Goal: Task Accomplishment & Management: Complete application form

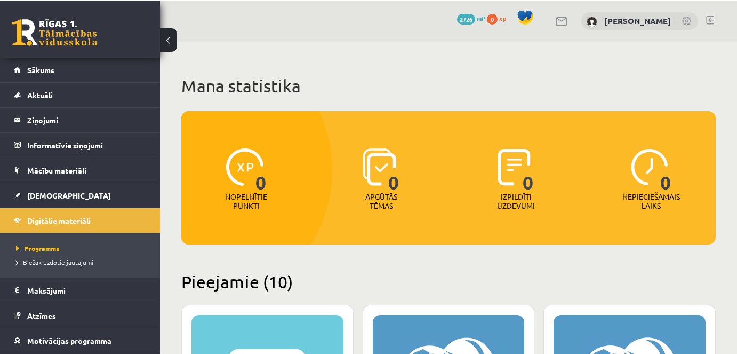
scroll to position [1044, 0]
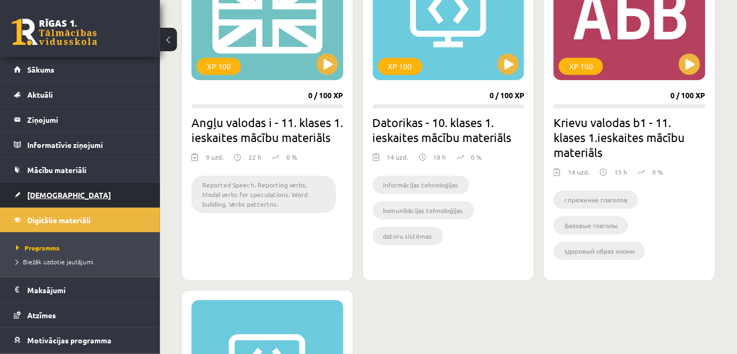
click at [36, 193] on span "[DEMOGRAPHIC_DATA]" at bounding box center [69, 195] width 84 height 10
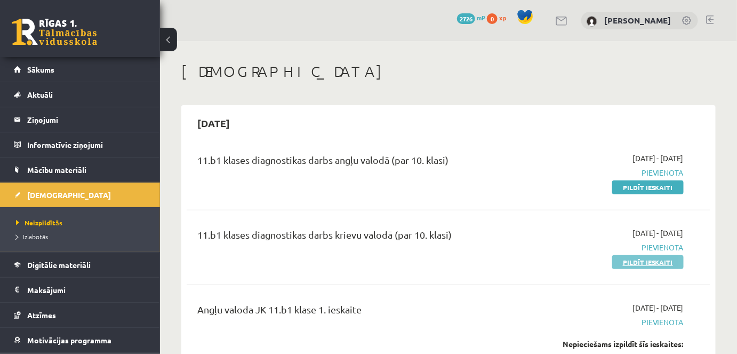
click at [625, 259] on link "Pildīt ieskaiti" at bounding box center [649, 262] width 72 height 14
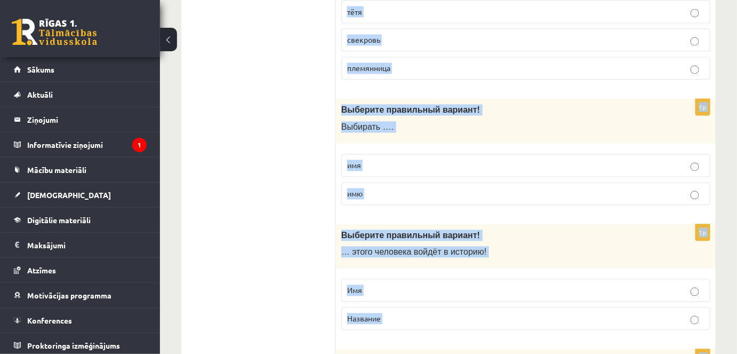
scroll to position [3483, 0]
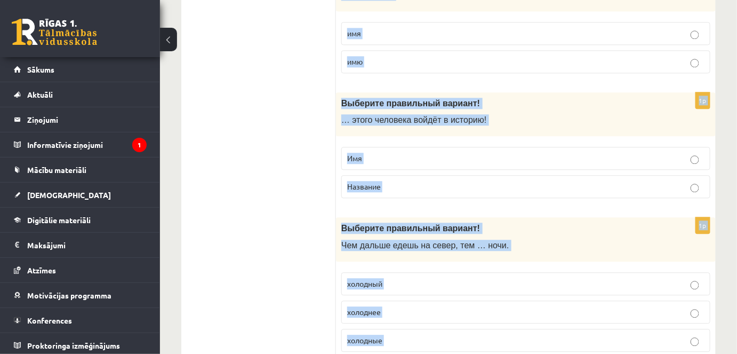
drag, startPoint x: 342, startPoint y: 110, endPoint x: 574, endPoint y: 371, distance: 349.6
copy form "Выберите правильные окончания! Весёл… радостн… улыбка. -ый, -ый -ая, -ая -ые, ы…"
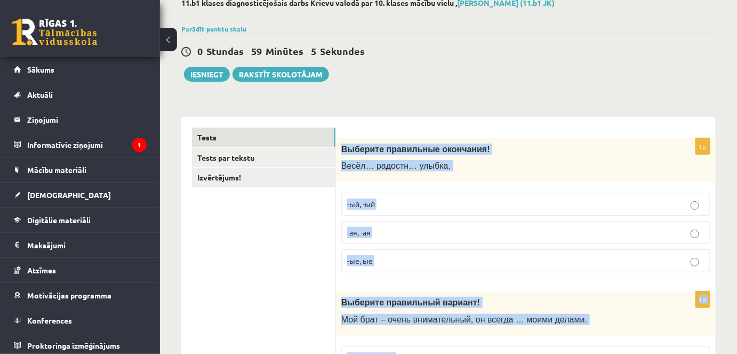
scroll to position [68, 0]
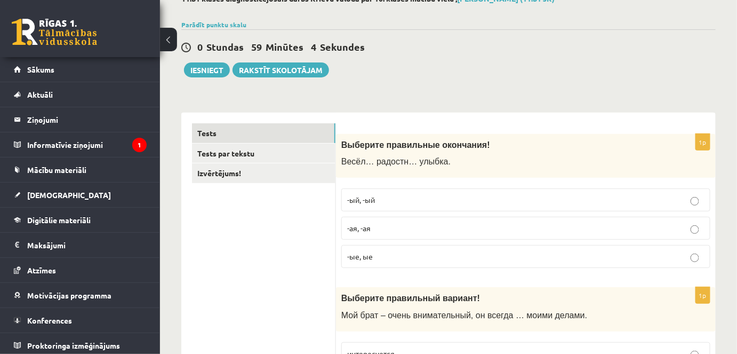
click at [397, 229] on p "-ая, -ая" at bounding box center [526, 228] width 358 height 11
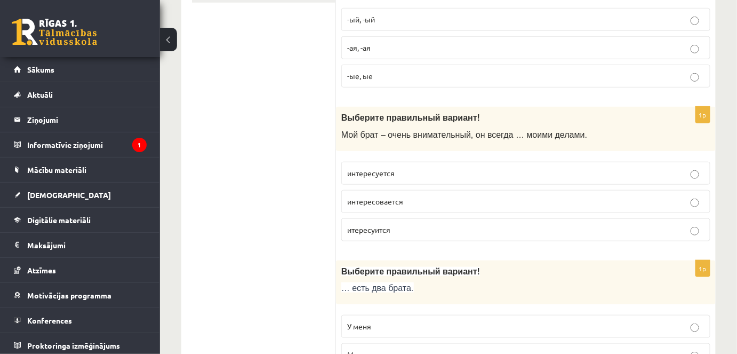
scroll to position [258, 0]
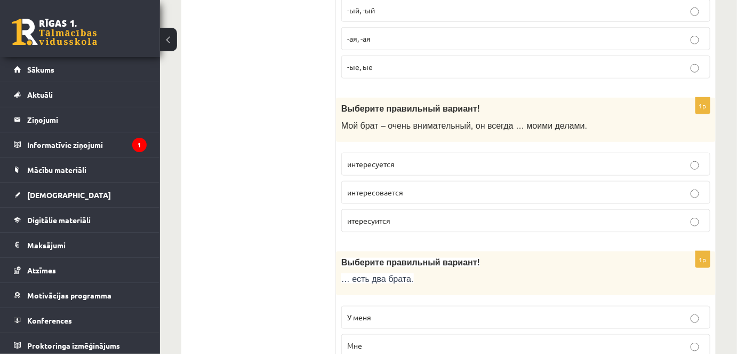
click at [400, 161] on p "интересуется" at bounding box center [526, 163] width 358 height 11
click at [384, 318] on p "У меня" at bounding box center [526, 317] width 358 height 11
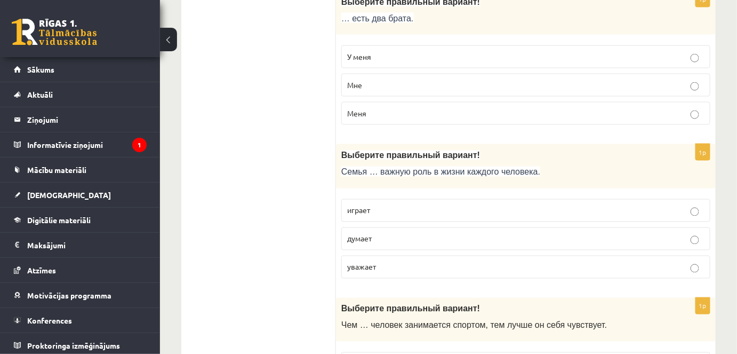
scroll to position [527, 0]
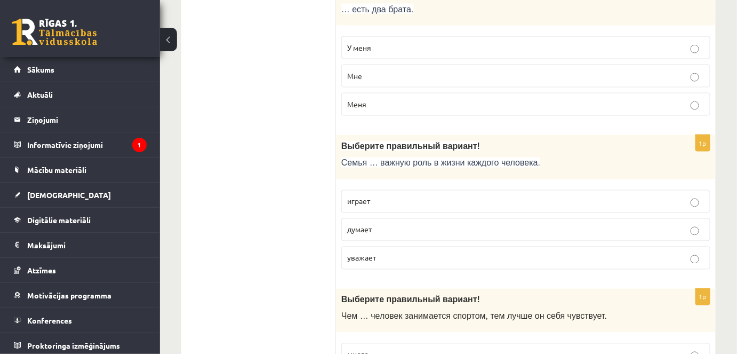
click at [377, 200] on p "играет" at bounding box center [526, 201] width 358 height 11
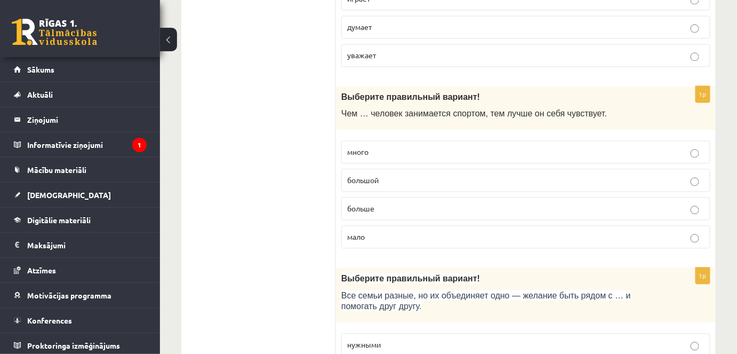
scroll to position [788, 0]
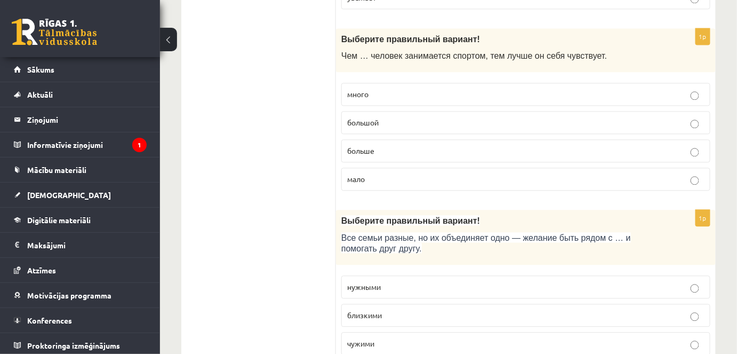
click at [412, 147] on p "больше" at bounding box center [526, 150] width 358 height 11
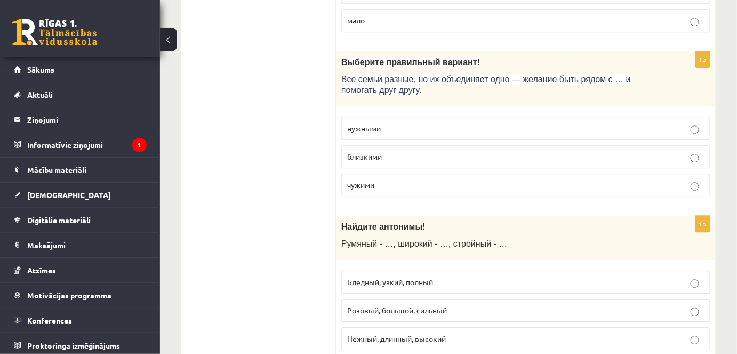
scroll to position [950, 0]
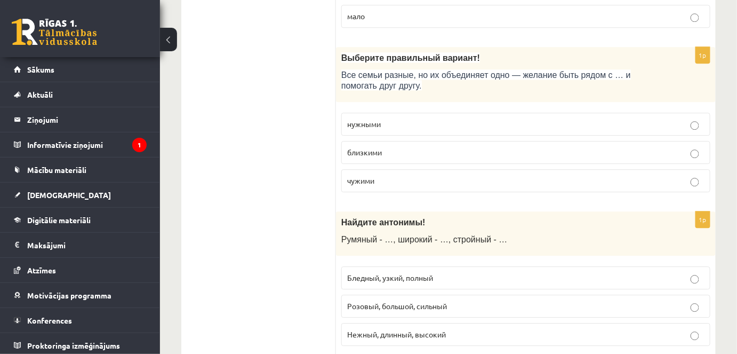
click at [436, 147] on p "близкими" at bounding box center [526, 152] width 358 height 11
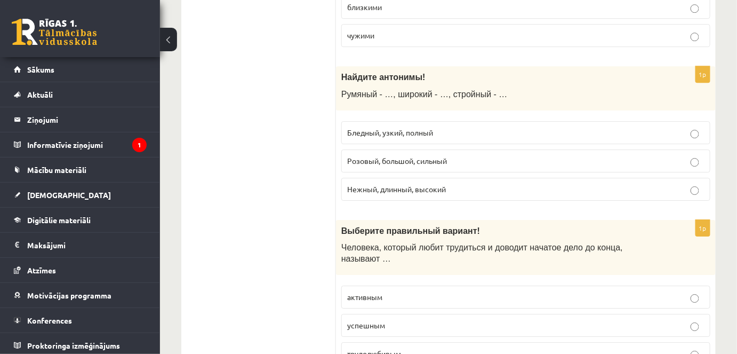
scroll to position [1100, 0]
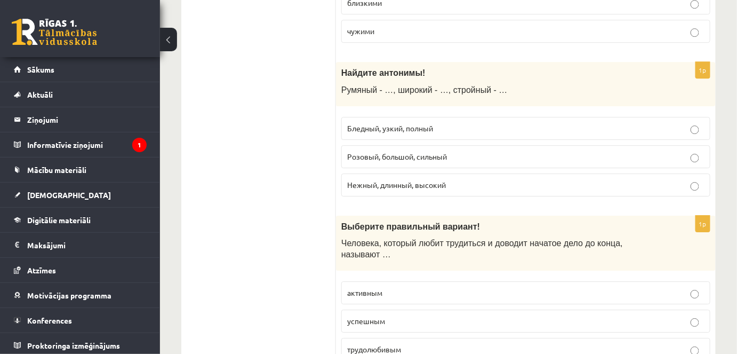
click at [370, 125] on span "Бледный, узкий, полный" at bounding box center [390, 128] width 86 height 10
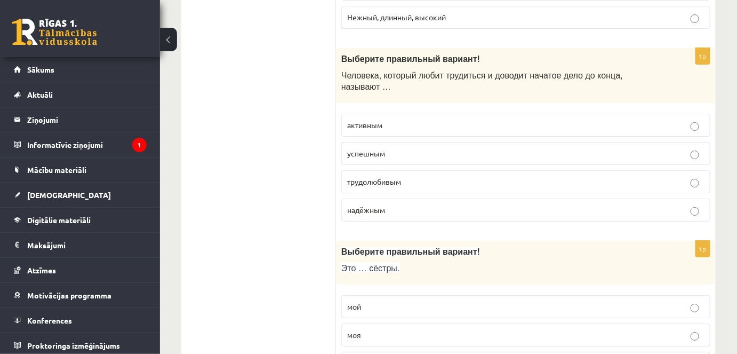
scroll to position [1272, 0]
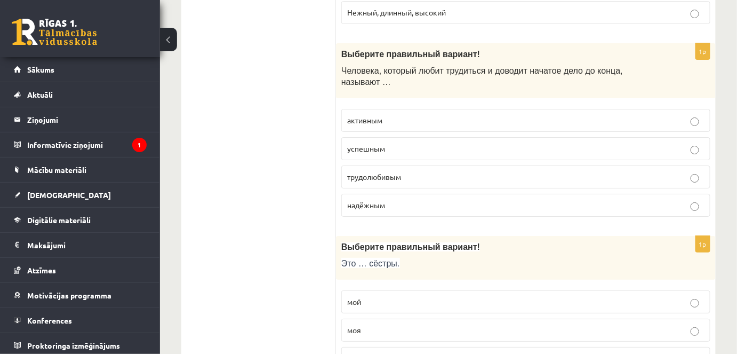
click at [376, 165] on label "трудолюбивым" at bounding box center [526, 176] width 369 height 23
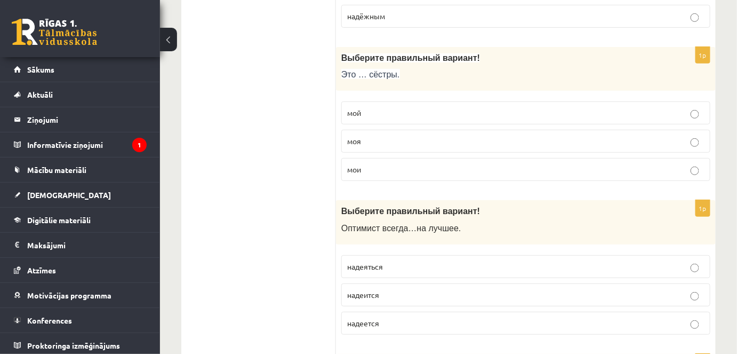
scroll to position [1465, 0]
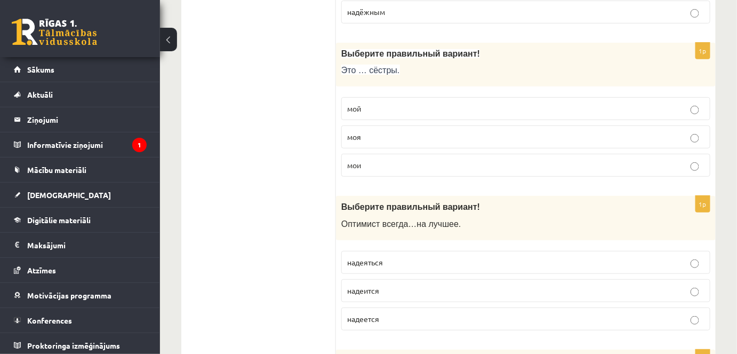
click at [403, 160] on p "мои" at bounding box center [526, 165] width 358 height 11
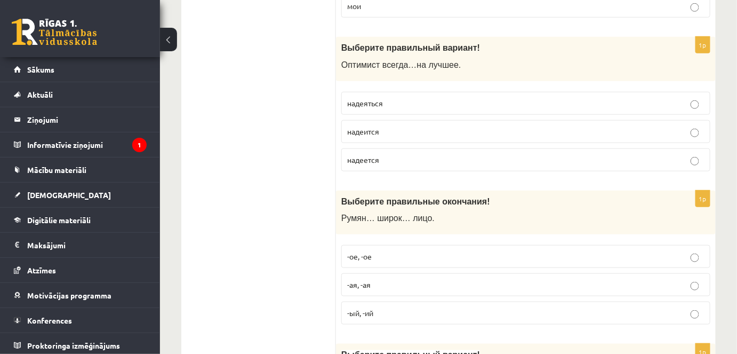
scroll to position [1633, 0]
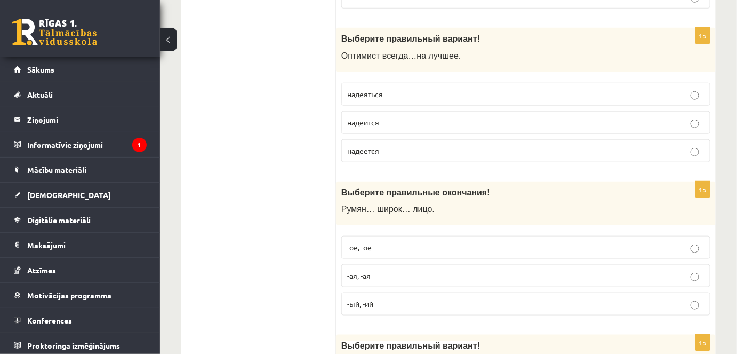
click at [392, 139] on label "надеется" at bounding box center [526, 150] width 369 height 23
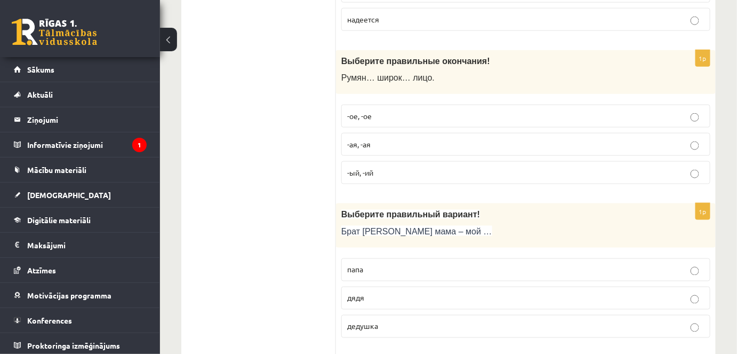
scroll to position [1769, 0]
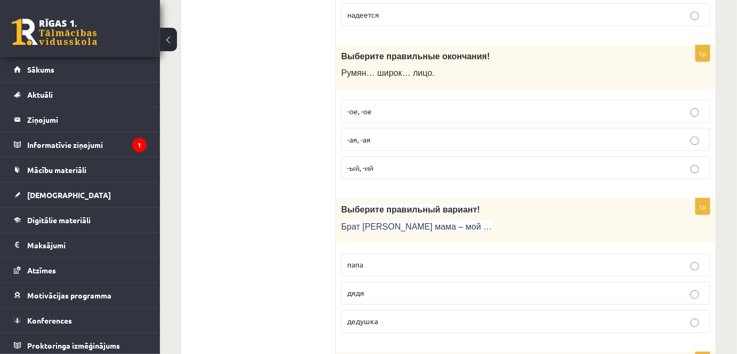
click at [409, 106] on p "-ое, -ое" at bounding box center [526, 111] width 358 height 11
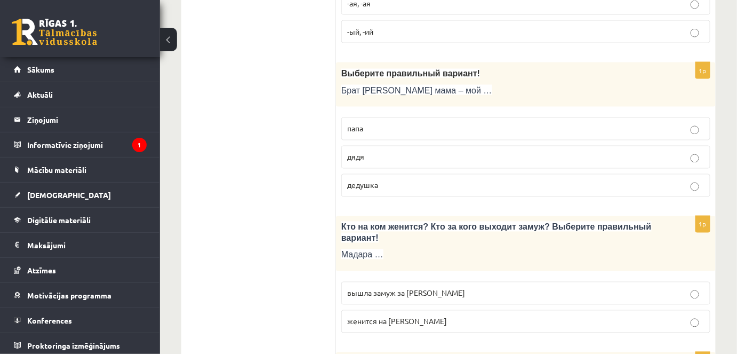
scroll to position [1915, 0]
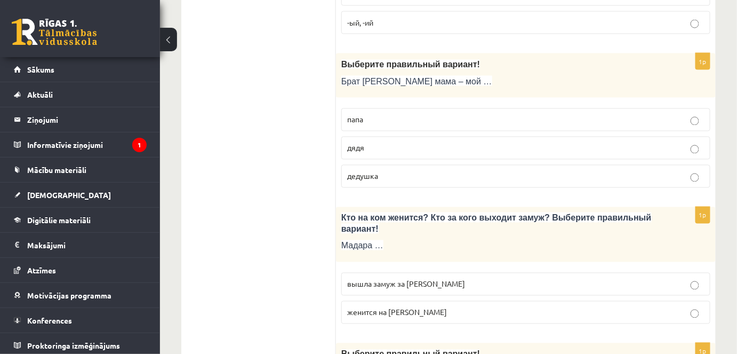
click at [394, 142] on p "дядя" at bounding box center [526, 147] width 358 height 11
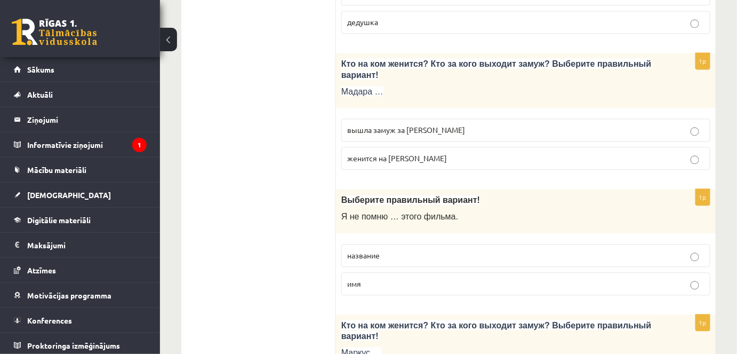
scroll to position [2082, 0]
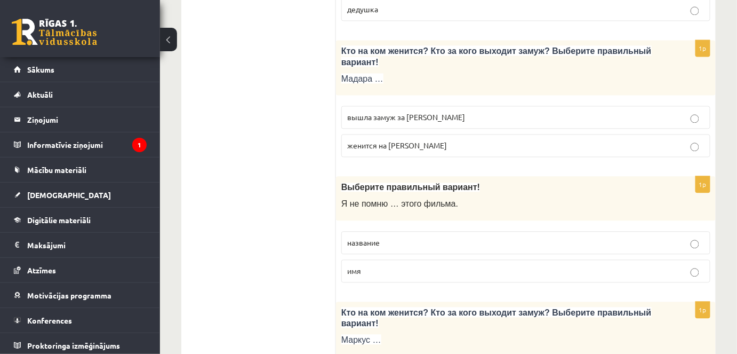
click at [438, 112] on p "вышла замуж за Марка" at bounding box center [526, 117] width 358 height 11
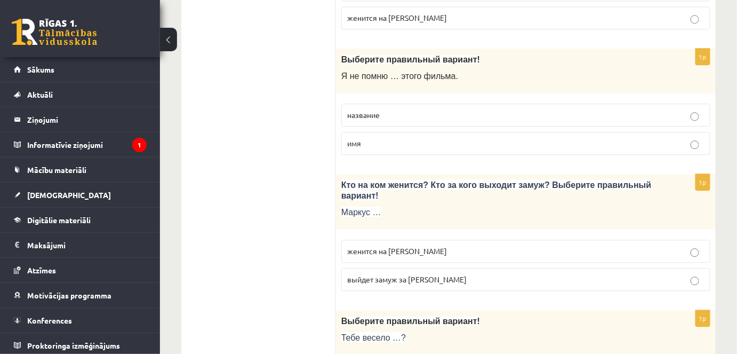
scroll to position [2218, 0]
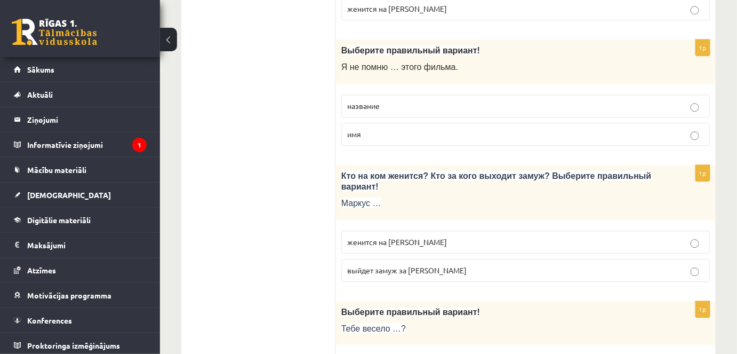
click at [385, 100] on p "название" at bounding box center [526, 105] width 358 height 11
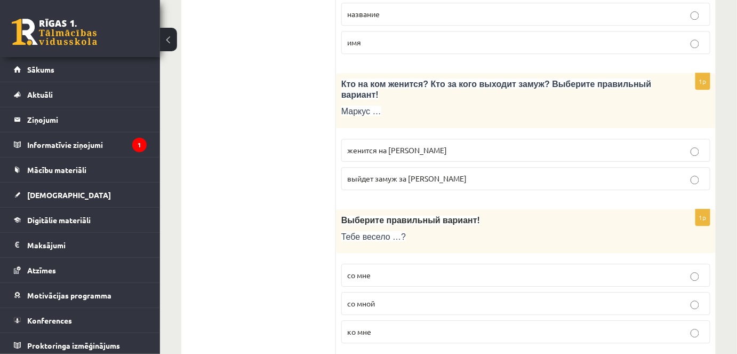
scroll to position [2315, 0]
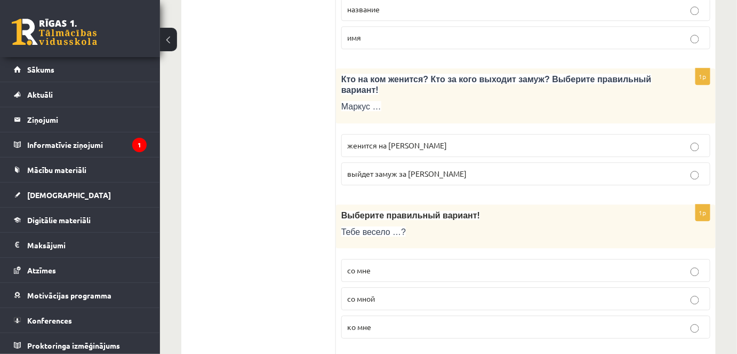
click at [420, 140] on p "женится на Агнии" at bounding box center [526, 145] width 358 height 11
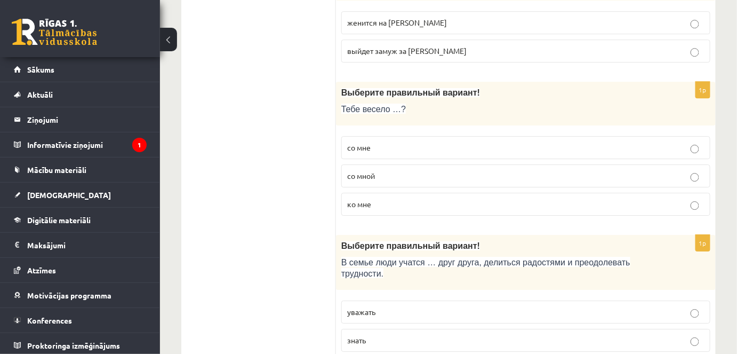
scroll to position [2460, 0]
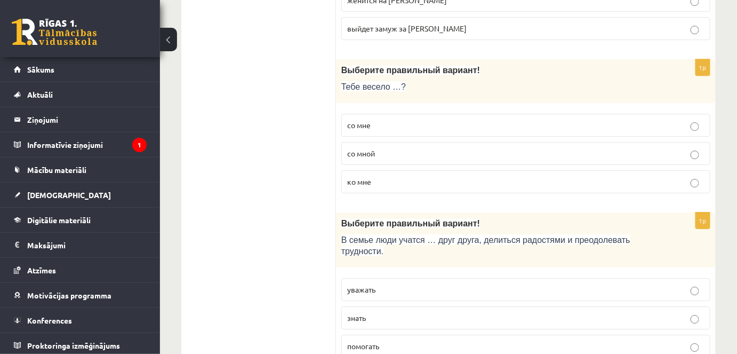
click at [373, 148] on span "со мной" at bounding box center [361, 153] width 28 height 10
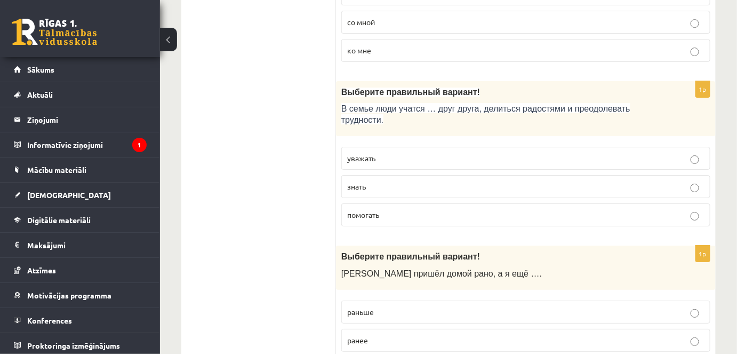
scroll to position [2605, 0]
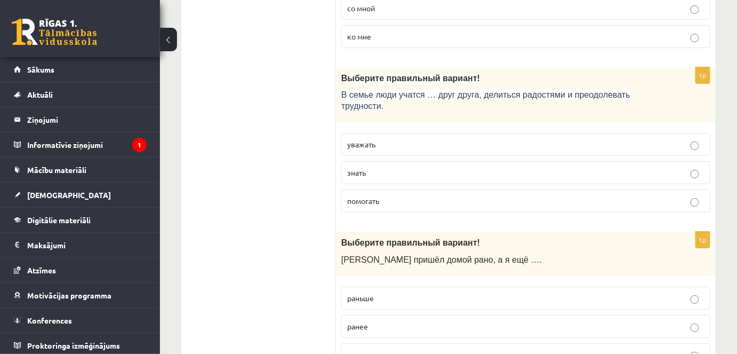
click at [374, 139] on span "уважать" at bounding box center [361, 144] width 28 height 10
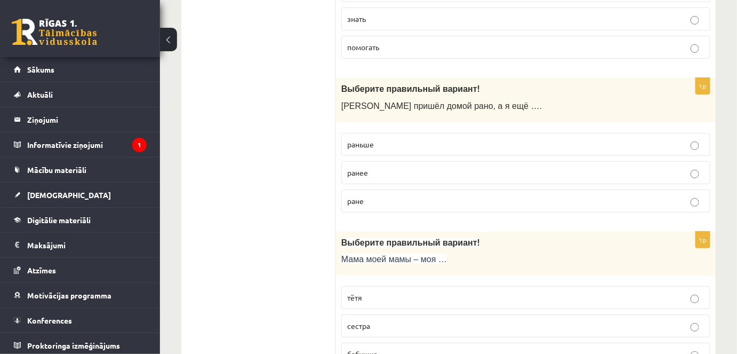
scroll to position [2763, 0]
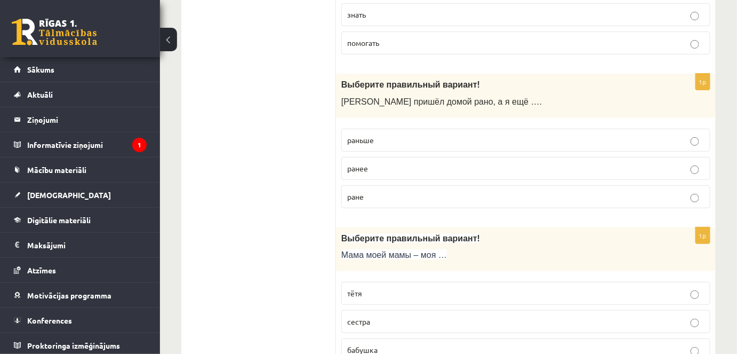
click at [418, 134] on p "раньше" at bounding box center [526, 139] width 358 height 11
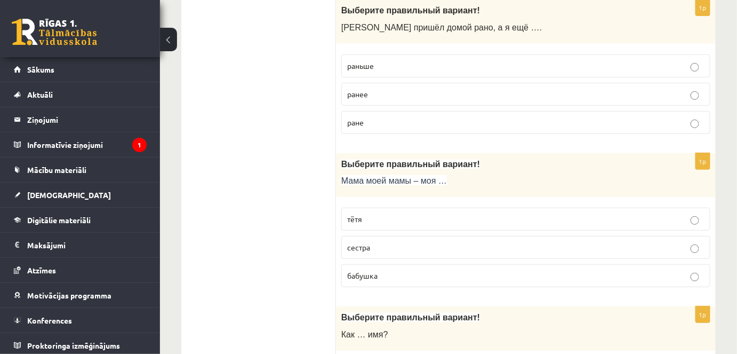
scroll to position [2891, 0]
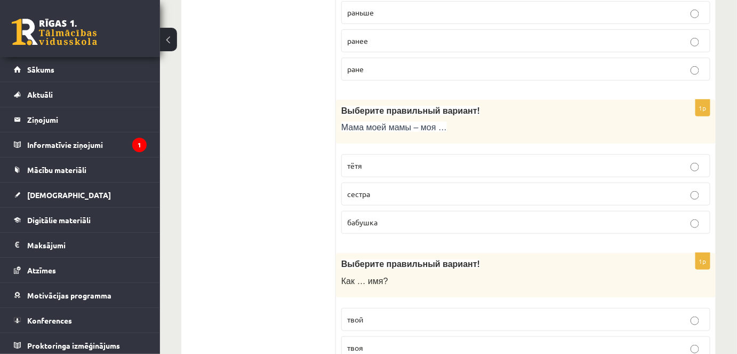
click at [386, 217] on p "бабушка" at bounding box center [526, 222] width 358 height 11
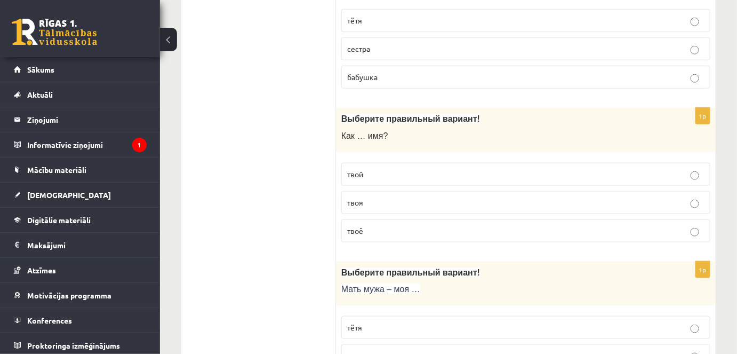
scroll to position [3040, 0]
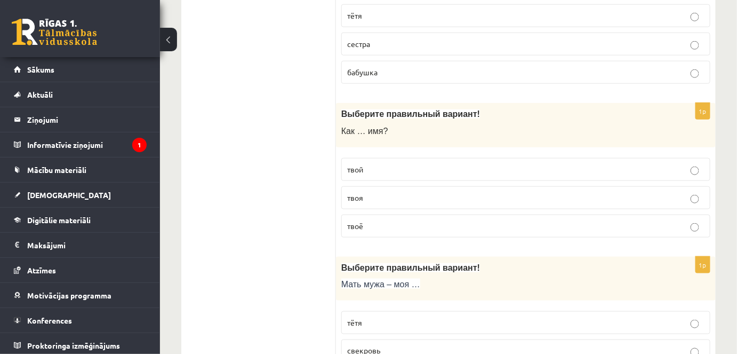
click at [376, 220] on p "твоё" at bounding box center [526, 225] width 358 height 11
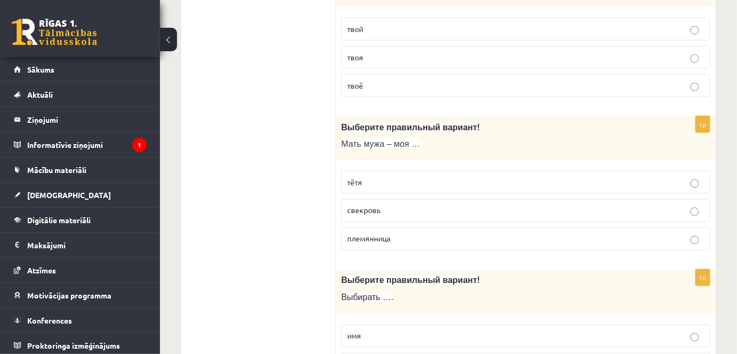
scroll to position [3190, 0]
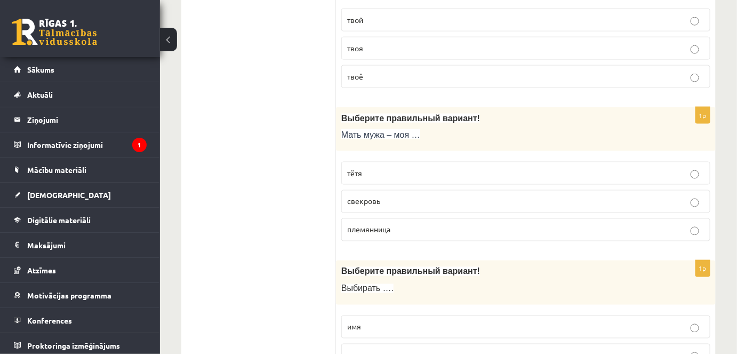
click at [372, 196] on p "свекровь" at bounding box center [526, 201] width 358 height 11
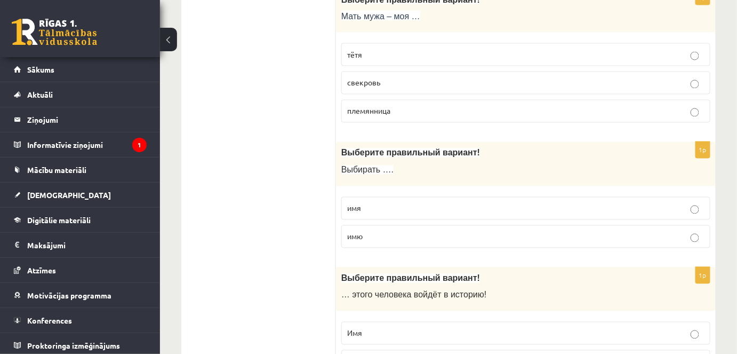
scroll to position [3317, 0]
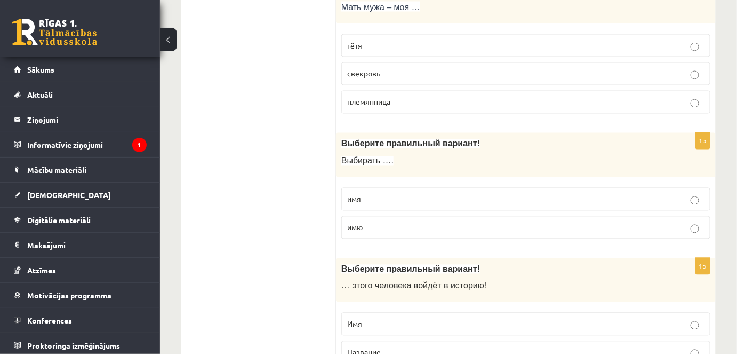
click at [373, 194] on p "имя" at bounding box center [526, 199] width 358 height 11
click at [390, 319] on p "Имя" at bounding box center [526, 324] width 358 height 11
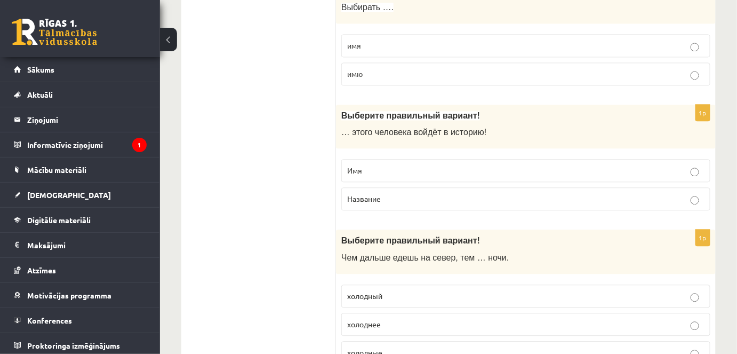
scroll to position [3483, 0]
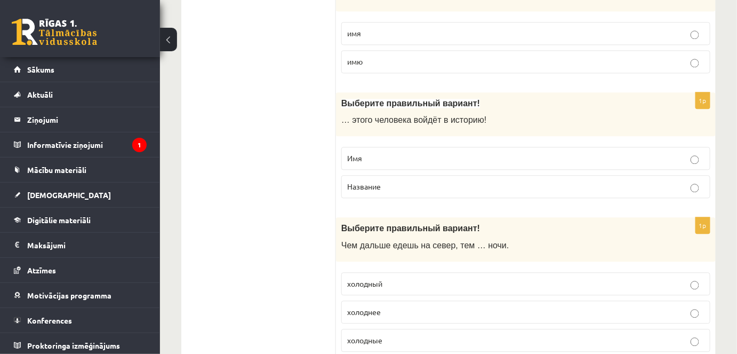
click at [407, 306] on p "холоднее" at bounding box center [526, 311] width 358 height 11
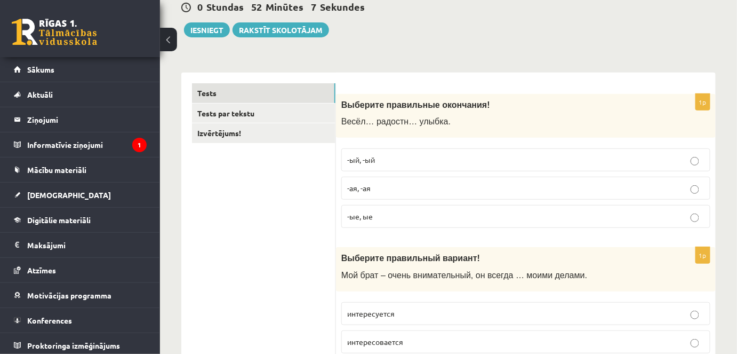
scroll to position [99, 0]
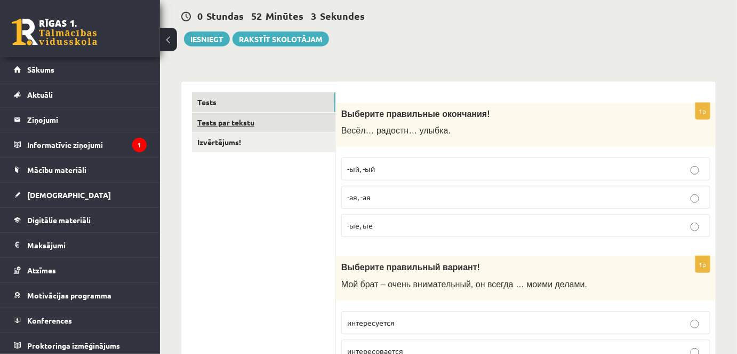
click at [229, 121] on link "Tests par tekstu" at bounding box center [264, 123] width 144 height 20
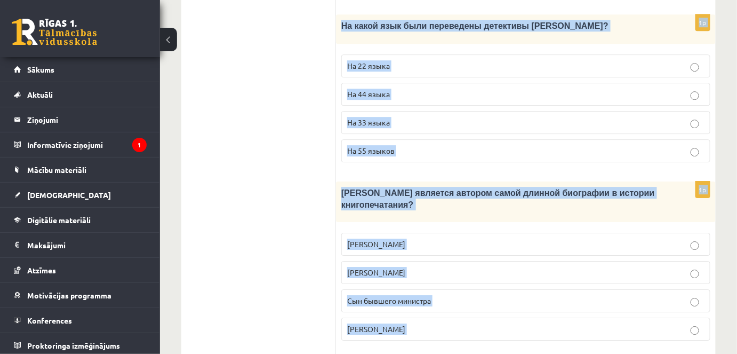
scroll to position [1172, 0]
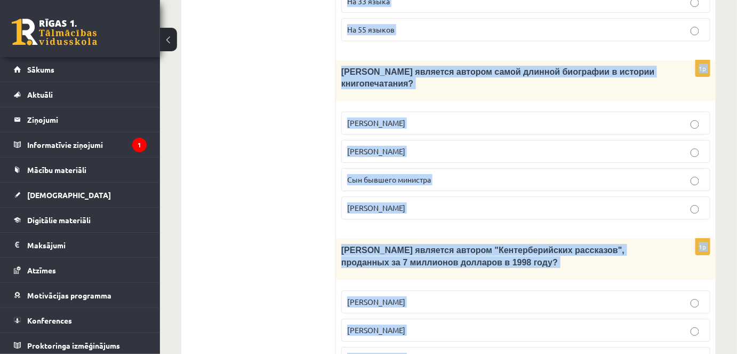
drag, startPoint x: 342, startPoint y: 110, endPoint x: 606, endPoint y: 376, distance: 375.4
copy form "Прочитайте текст «Интересные факты о книгах», выберите правильный вариант! Инте…"
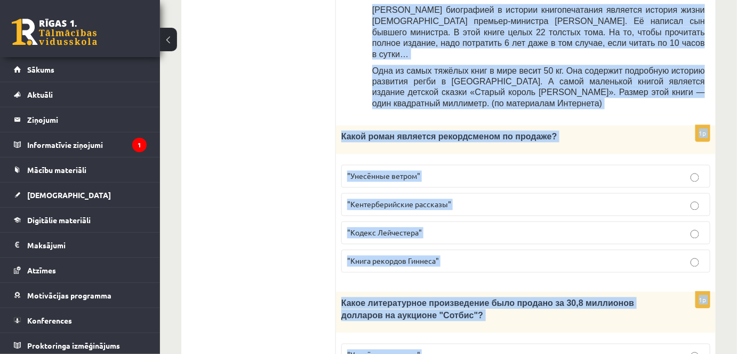
scroll to position [592, 0]
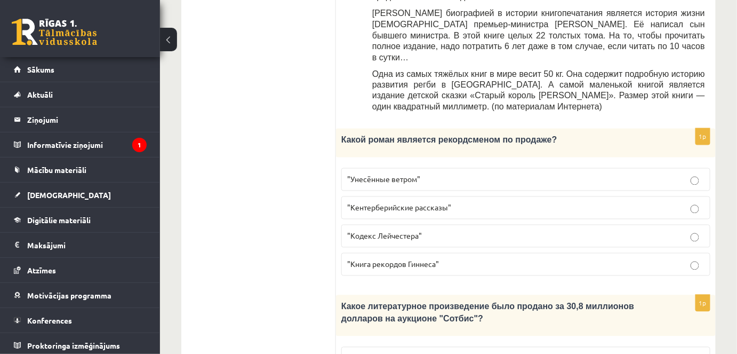
click at [280, 145] on ul "Tests Tests par tekstu Izvērtējums!" at bounding box center [264, 293] width 144 height 1387
click at [431, 174] on p ""Унесённые ветром"" at bounding box center [526, 179] width 358 height 11
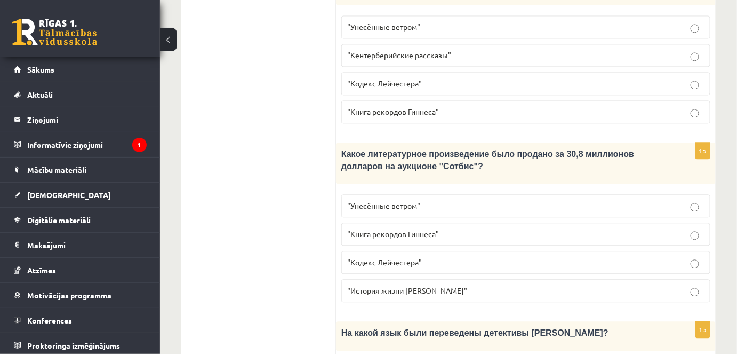
scroll to position [753, 0]
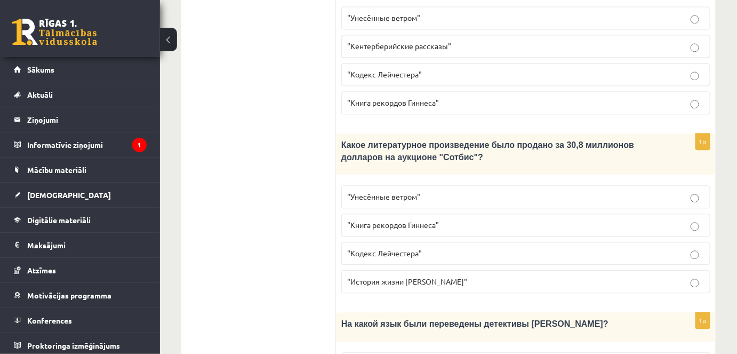
click at [400, 248] on span ""Кодекс Лейчестера"" at bounding box center [384, 253] width 75 height 10
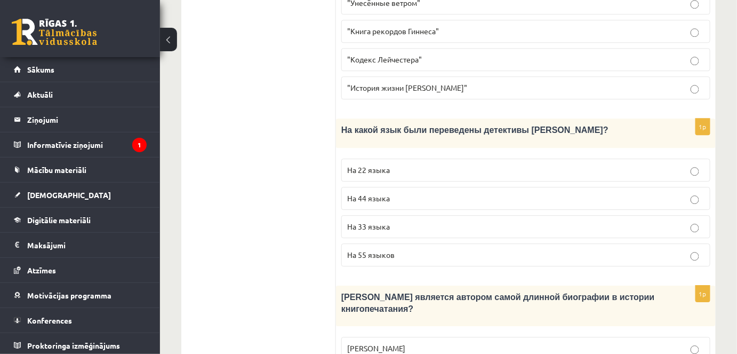
scroll to position [954, 0]
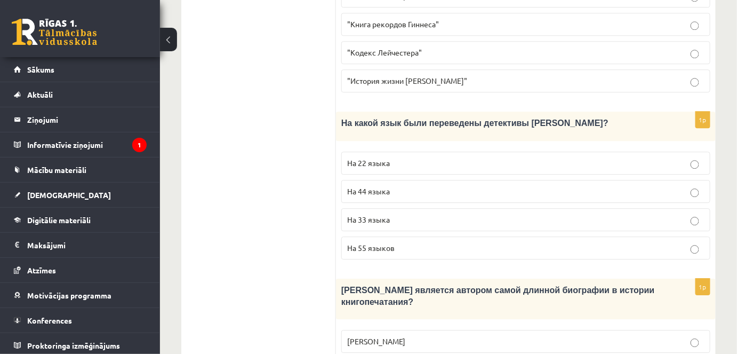
click at [371, 186] on span "На 44 языка" at bounding box center [368, 191] width 43 height 10
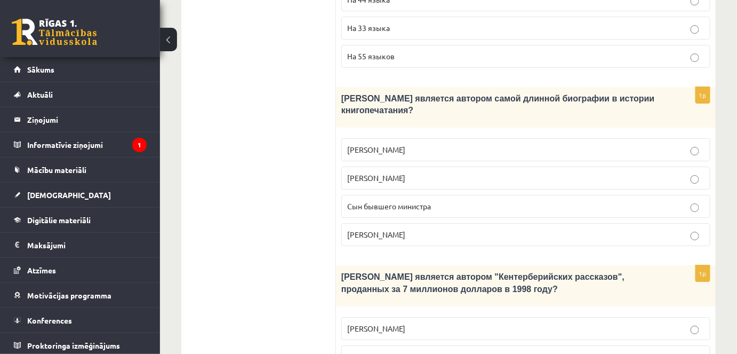
scroll to position [1153, 0]
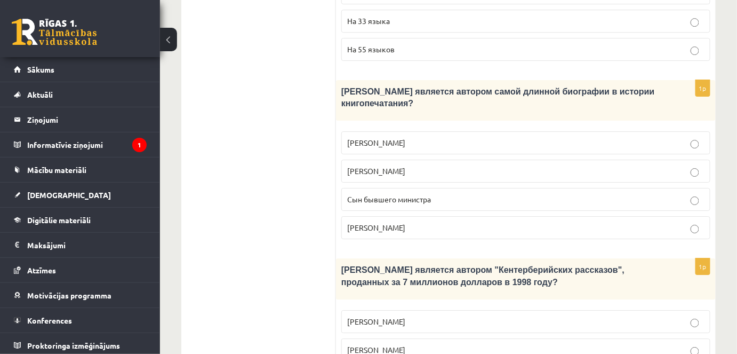
click at [381, 194] on span "Сын бывшего министра" at bounding box center [389, 199] width 84 height 10
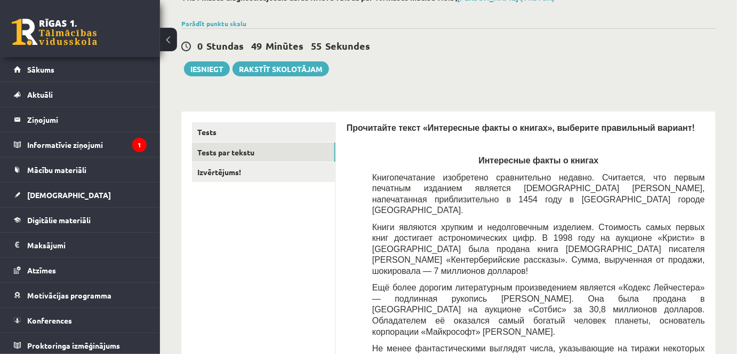
scroll to position [68, 0]
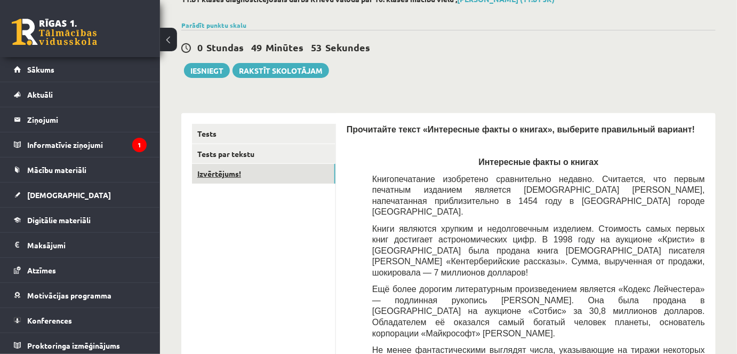
click at [216, 170] on link "Izvērtējums!" at bounding box center [264, 174] width 144 height 20
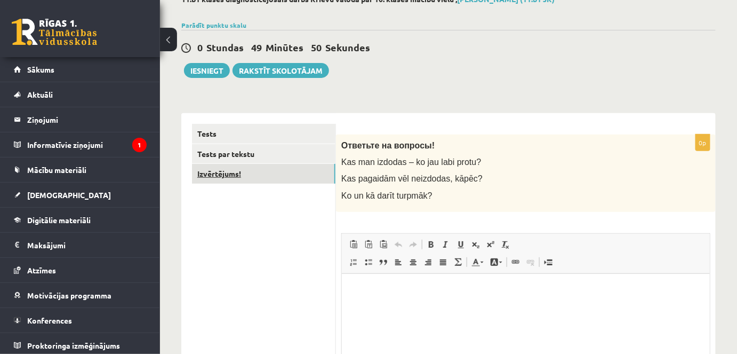
scroll to position [0, 0]
click at [376, 302] on html at bounding box center [526, 289] width 368 height 33
click at [373, 298] on html at bounding box center [526, 289] width 368 height 33
click at [585, 295] on p "**********" at bounding box center [525, 289] width 347 height 11
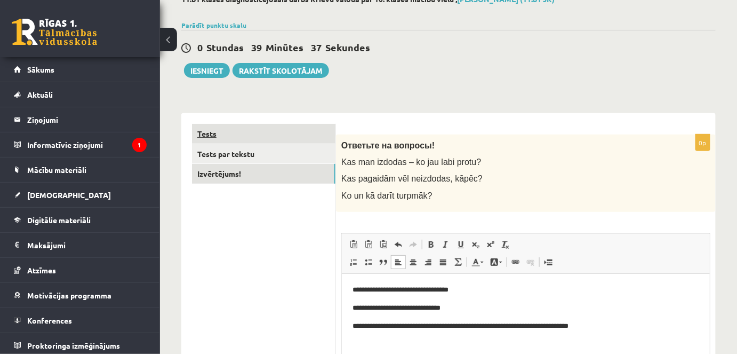
click at [232, 130] on link "Tests" at bounding box center [264, 134] width 144 height 20
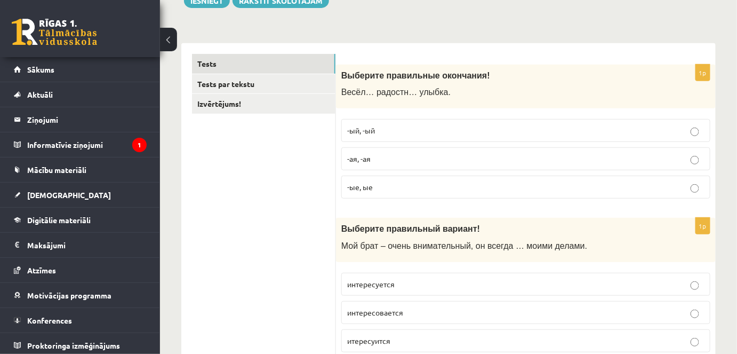
scroll to position [124, 0]
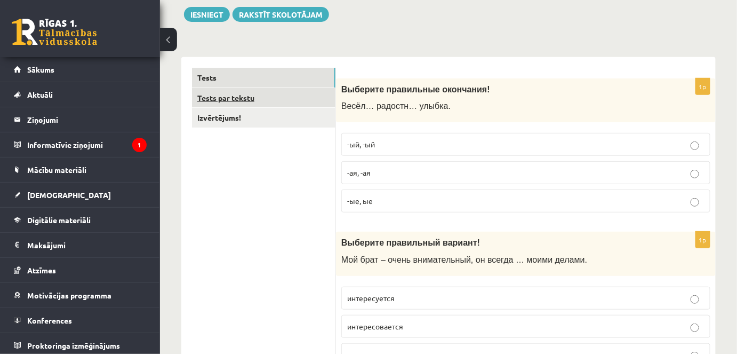
click at [205, 98] on link "Tests par tekstu" at bounding box center [264, 98] width 144 height 20
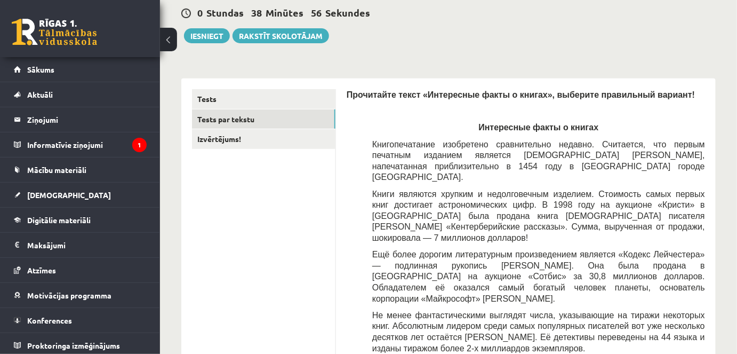
scroll to position [48, 0]
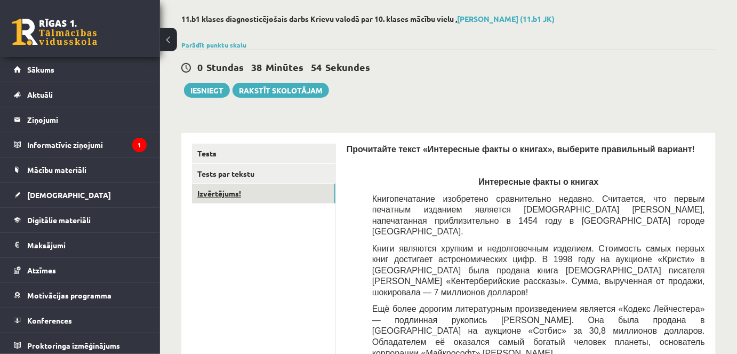
click at [217, 194] on link "Izvērtējums!" at bounding box center [264, 194] width 144 height 20
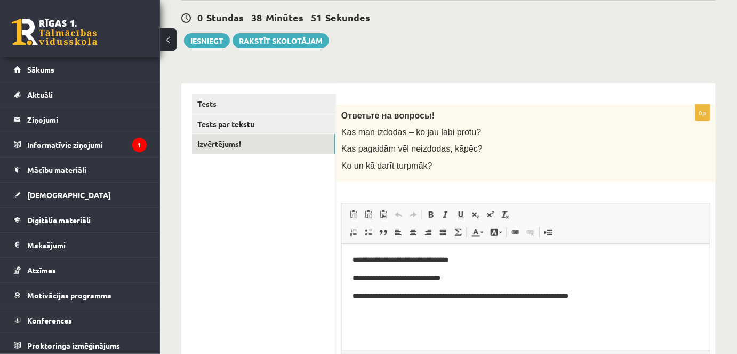
scroll to position [83, 0]
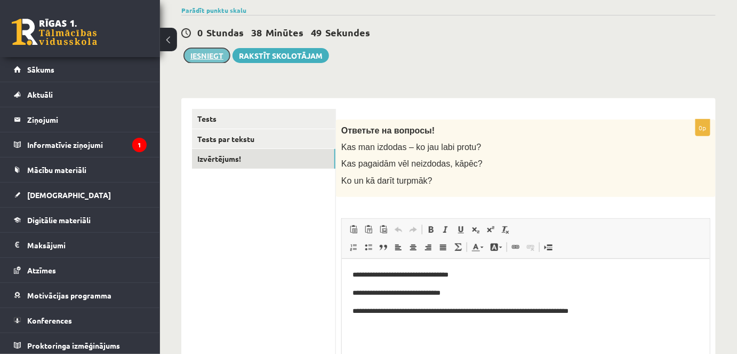
click at [205, 53] on button "Iesniegt" at bounding box center [207, 55] width 46 height 15
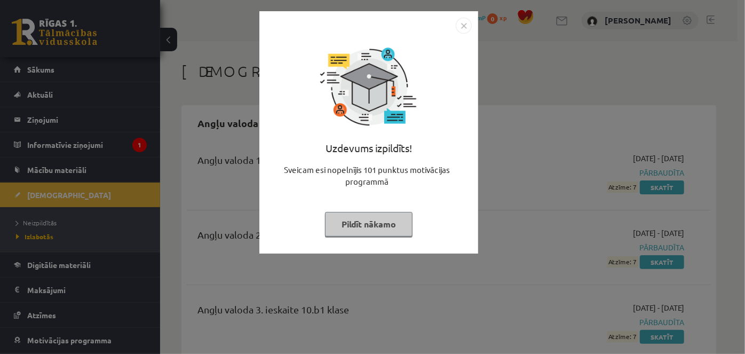
click at [469, 29] on img "Close" at bounding box center [464, 26] width 16 height 16
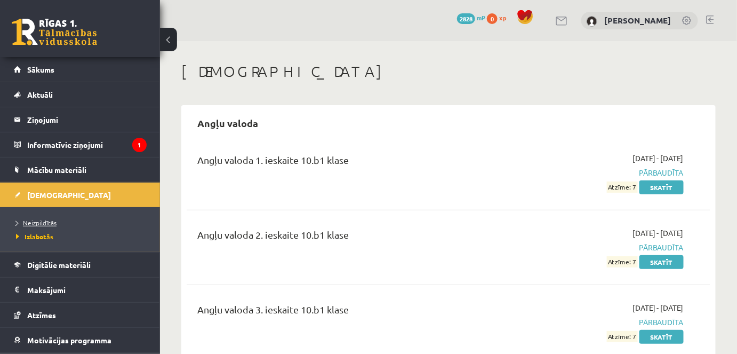
click at [44, 221] on span "Neizpildītās" at bounding box center [36, 222] width 41 height 9
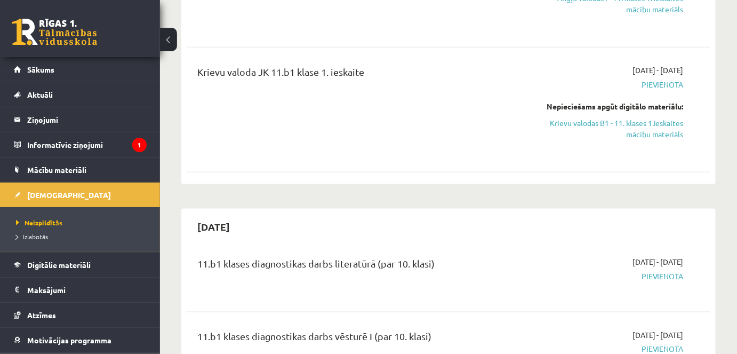
scroll to position [400, 0]
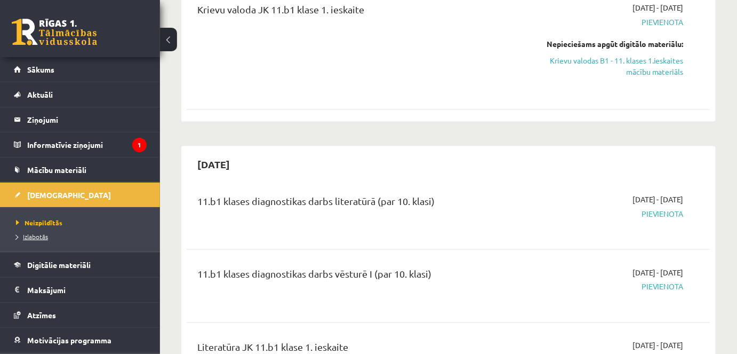
click at [38, 235] on span "Izlabotās" at bounding box center [32, 236] width 32 height 9
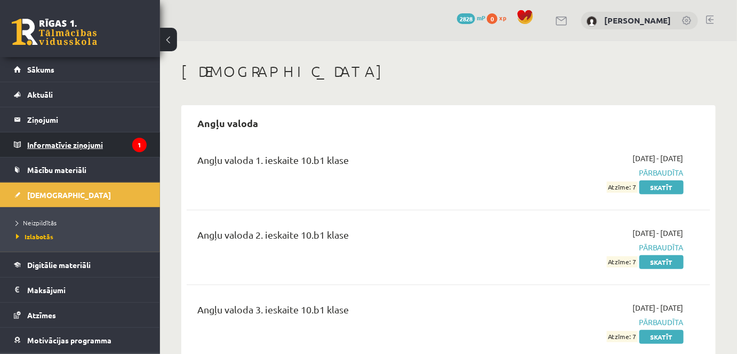
click at [41, 140] on legend "Informatīvie ziņojumi 1" at bounding box center [87, 144] width 120 height 25
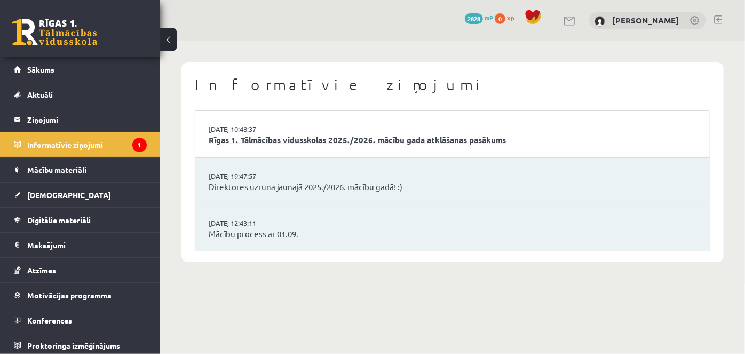
click at [255, 135] on link "Rīgas 1. Tālmācības vidusskolas 2025./2026. mācību gada atklāšanas pasākums" at bounding box center [453, 140] width 488 height 12
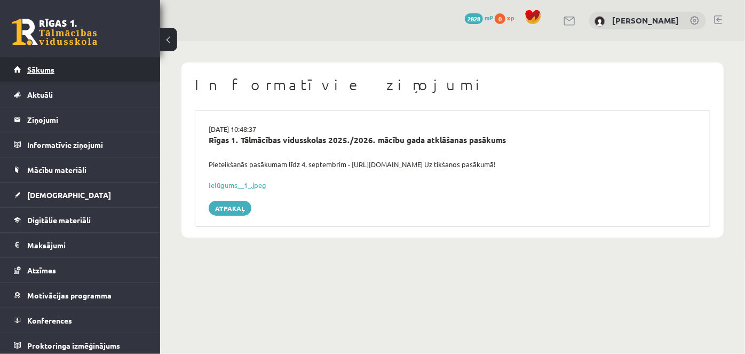
click at [43, 68] on span "Sākums" at bounding box center [40, 70] width 27 height 10
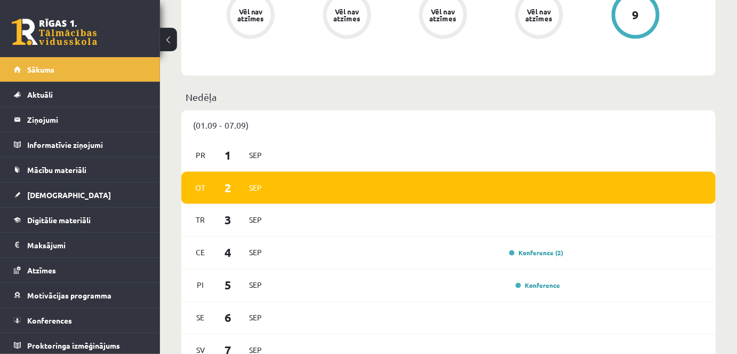
scroll to position [561, 0]
